Goal: Information Seeking & Learning: Learn about a topic

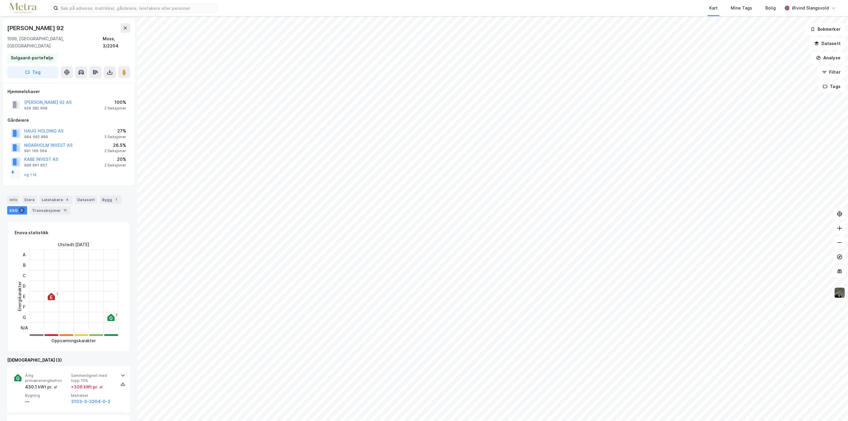
scroll to position [166, 0]
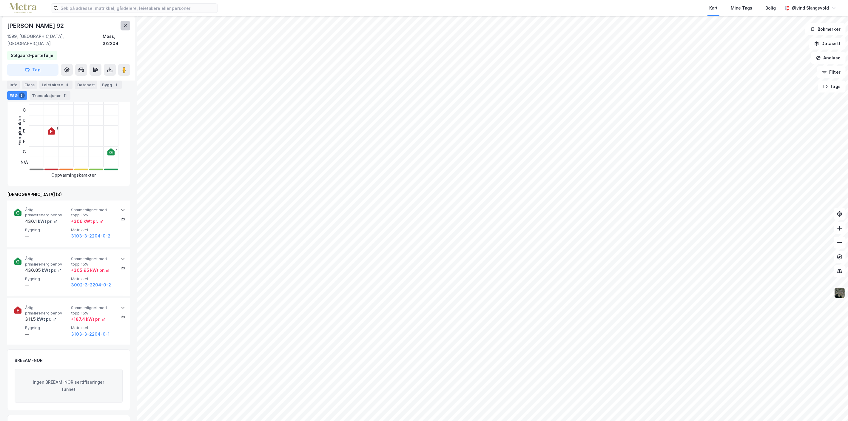
click at [126, 24] on icon at bounding box center [125, 25] width 5 height 5
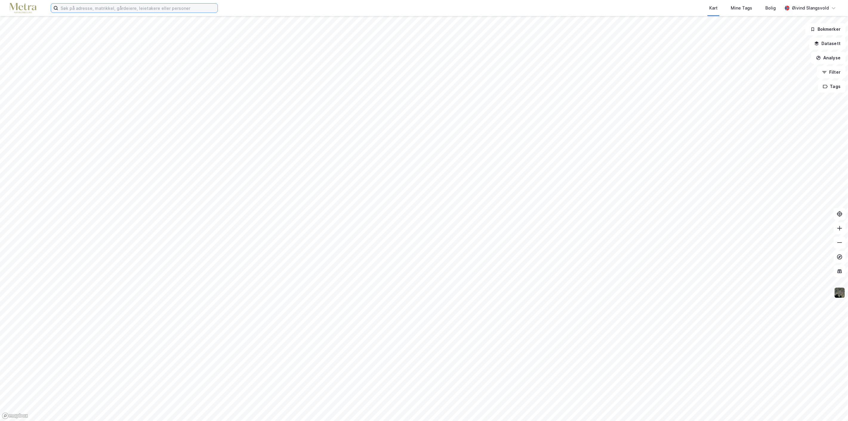
click at [125, 7] on input at bounding box center [137, 8] width 159 height 9
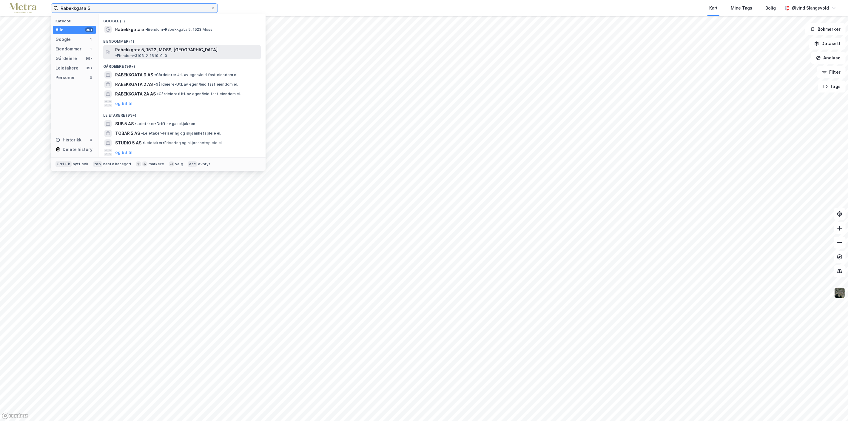
type input "Rabekkgata 5"
click at [135, 49] on span "Rabekkgata 5, 1523, MOSS, [GEOGRAPHIC_DATA]" at bounding box center [166, 49] width 102 height 7
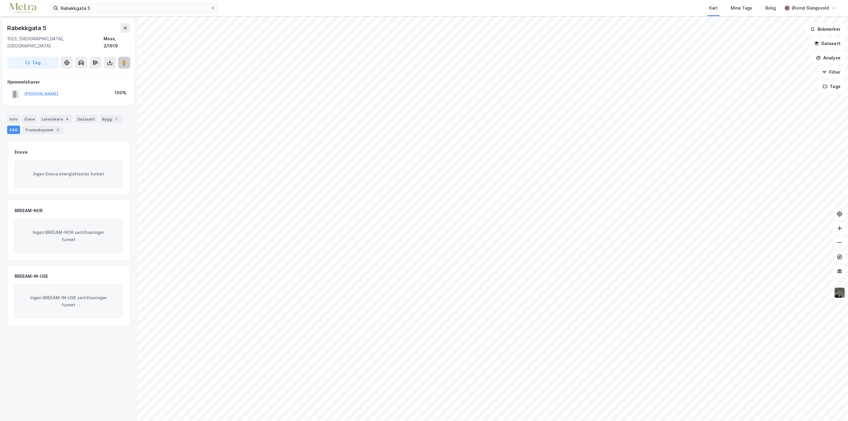
click at [121, 60] on icon at bounding box center [124, 63] width 6 height 6
click at [103, 115] on div "Bygg 1" at bounding box center [111, 119] width 22 height 8
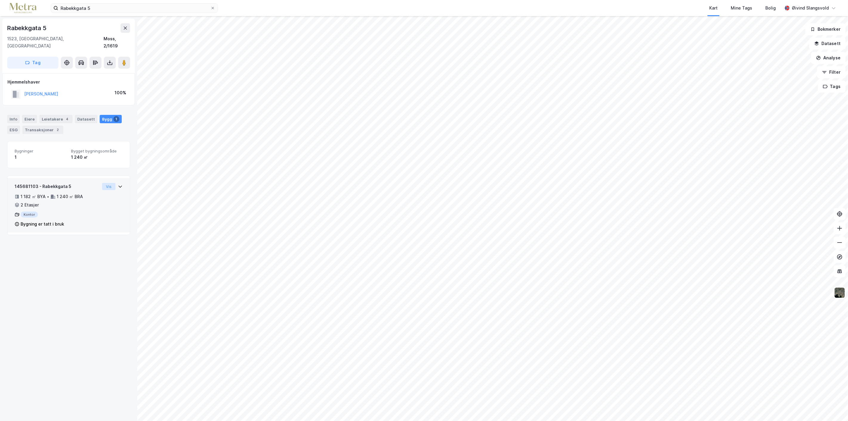
click at [104, 183] on button "Vis" at bounding box center [108, 186] width 13 height 7
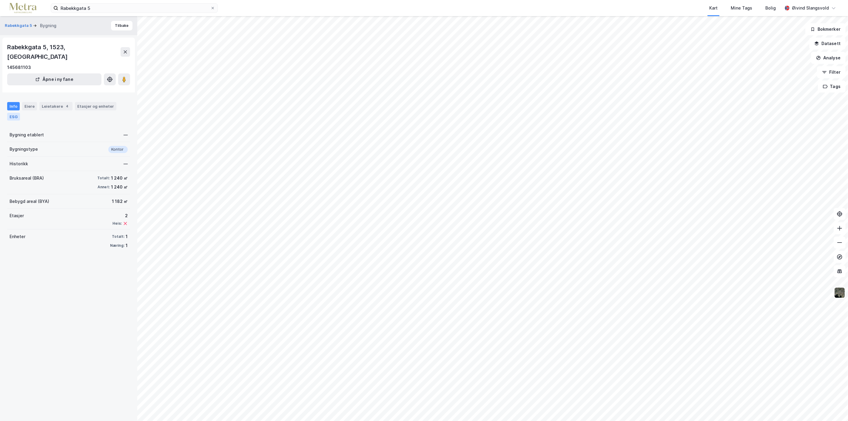
click at [13, 113] on div "ESG" at bounding box center [13, 117] width 13 height 8
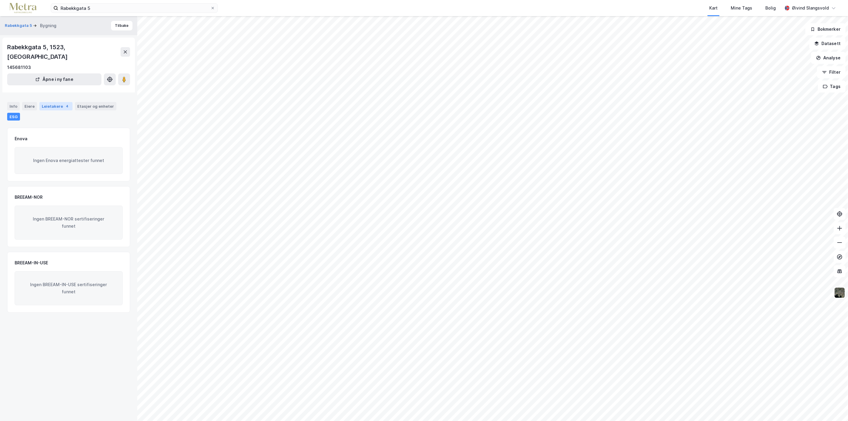
click at [53, 102] on div "Leietakere 4" at bounding box center [55, 106] width 33 height 8
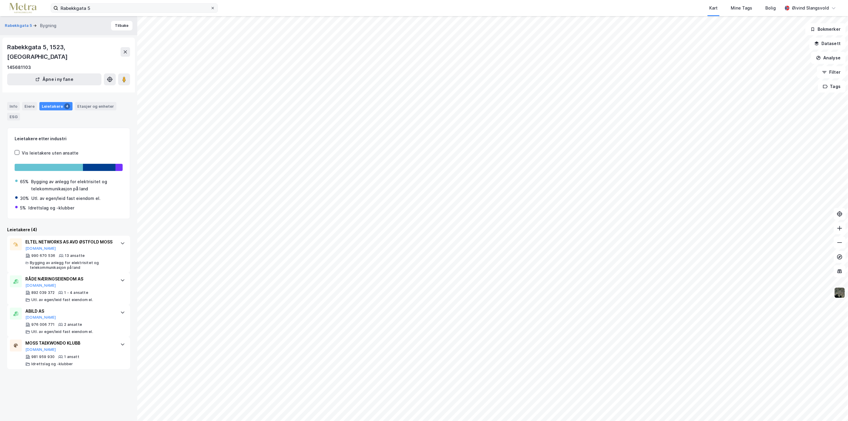
click at [213, 8] on icon at bounding box center [213, 8] width 2 height 2
click at [210, 8] on input "Rabekkgata 5" at bounding box center [134, 8] width 152 height 9
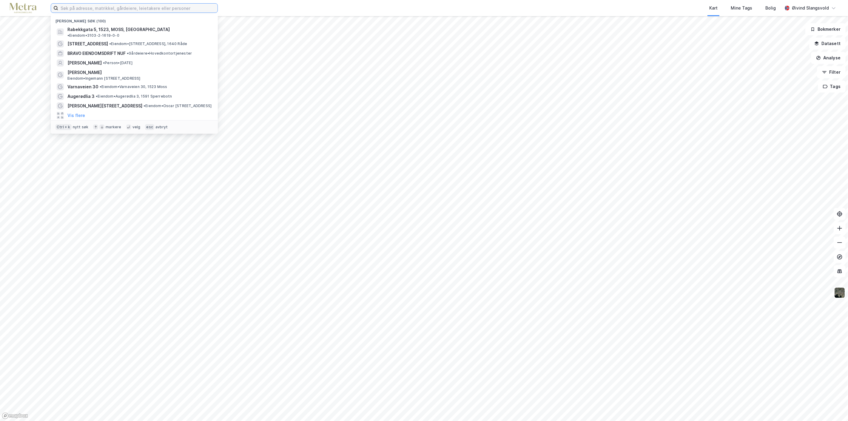
click at [163, 7] on input at bounding box center [137, 8] width 159 height 9
paste input "Abild AS"
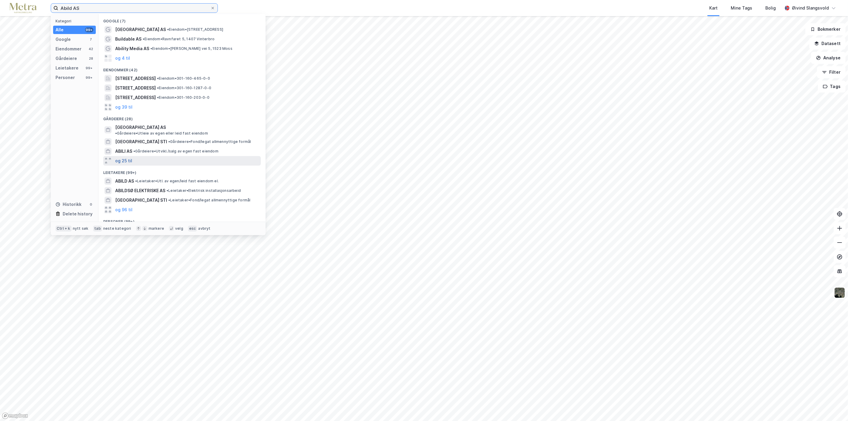
type input "Abild AS"
click at [126, 157] on button "og 25 til" at bounding box center [123, 160] width 17 height 7
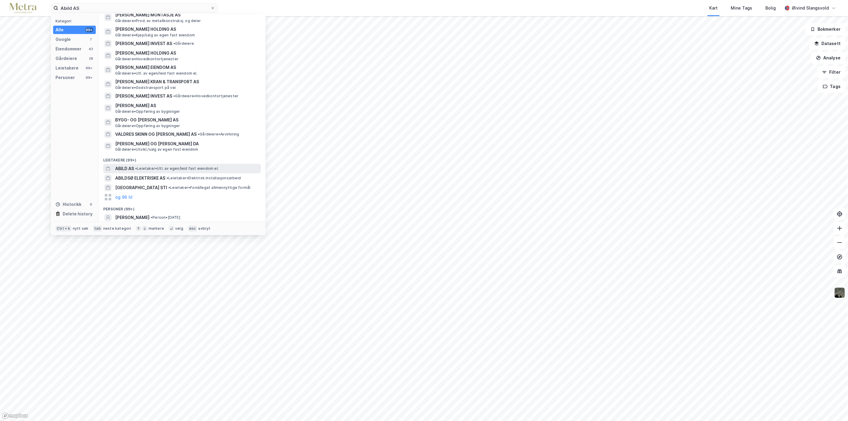
scroll to position [318, 0]
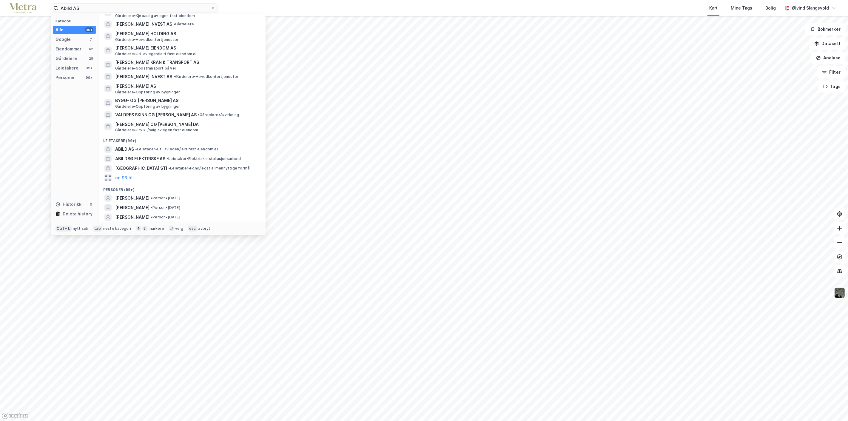
click at [125, 223] on button "og 96 til" at bounding box center [123, 226] width 17 height 7
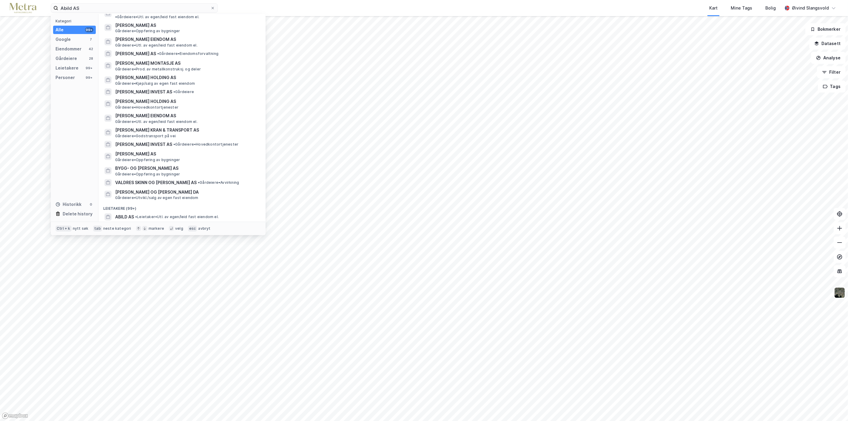
scroll to position [0, 0]
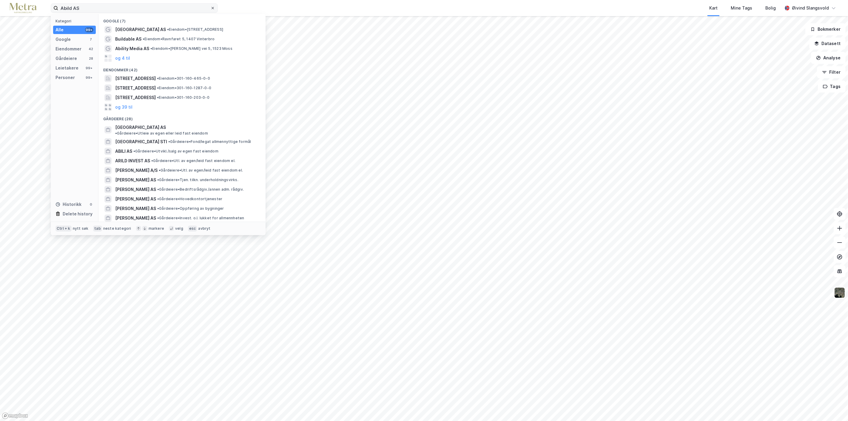
click at [214, 7] on icon at bounding box center [213, 8] width 4 height 4
click at [210, 7] on input "Abild AS" at bounding box center [134, 8] width 152 height 9
